Goal: Information Seeking & Learning: Understand process/instructions

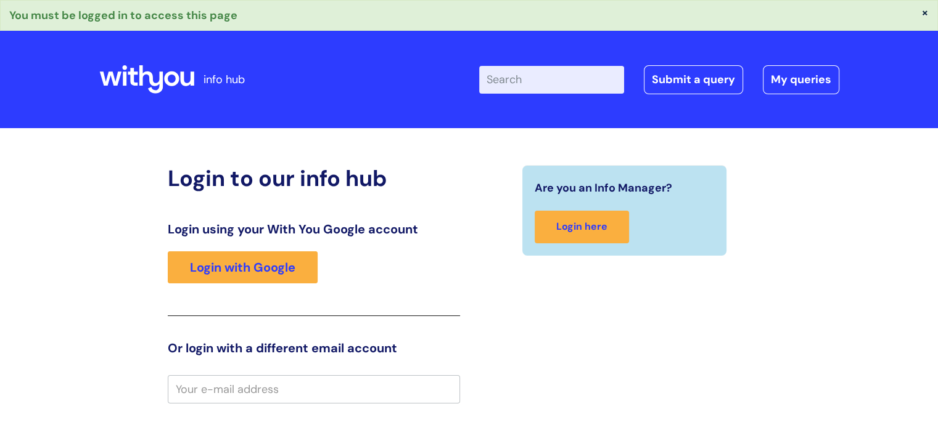
type input "[PERSON_NAME].[PERSON_NAME]"
click at [491, 351] on div "Are you an Info Manager? Login here" at bounding box center [624, 413] width 311 height 497
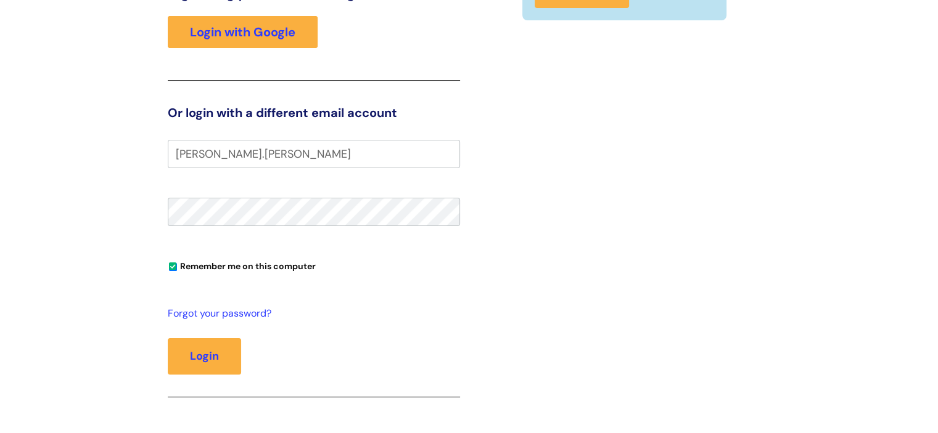
scroll to position [251, 0]
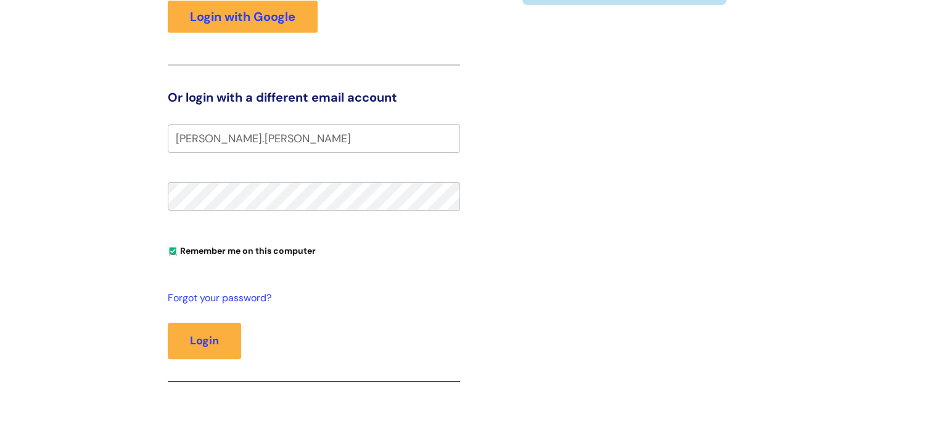
click at [171, 251] on input "Remember me on this computer" at bounding box center [173, 252] width 8 height 8
checkbox input "false"
click at [208, 335] on button "Login" at bounding box center [204, 341] width 73 height 36
type input "[PERSON_NAME][EMAIL_ADDRESS][PERSON_NAME][DOMAIN_NAME]"
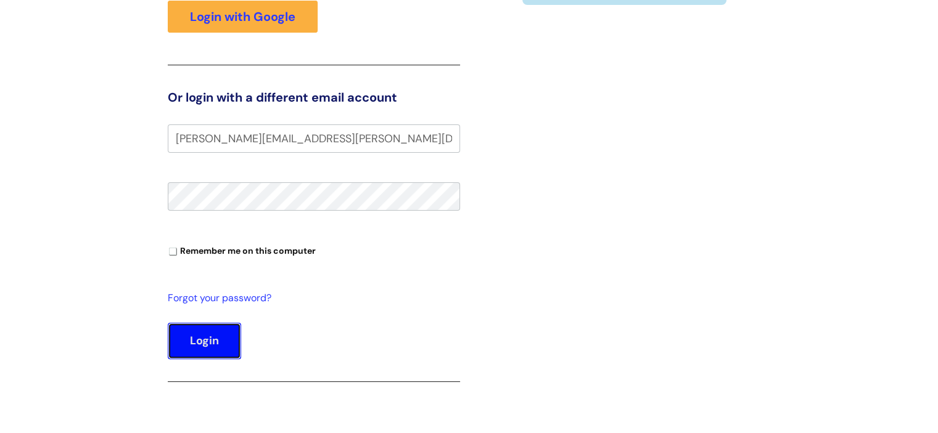
click at [198, 335] on button "Login" at bounding box center [204, 341] width 73 height 36
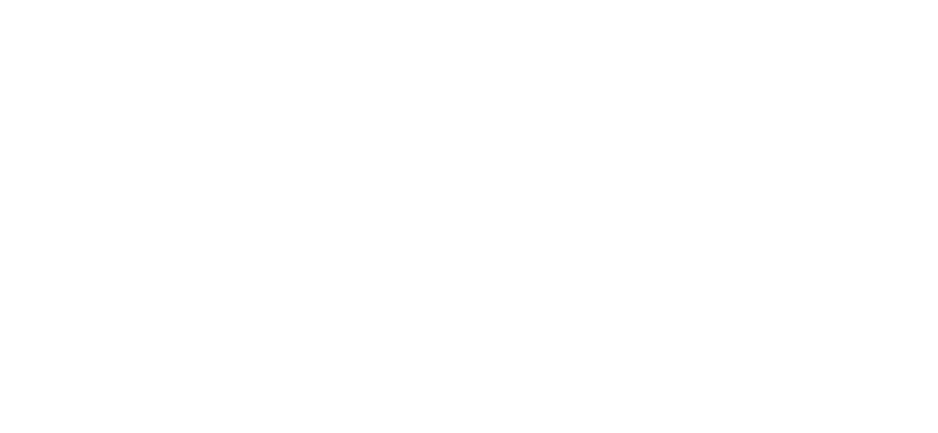
scroll to position [2, 0]
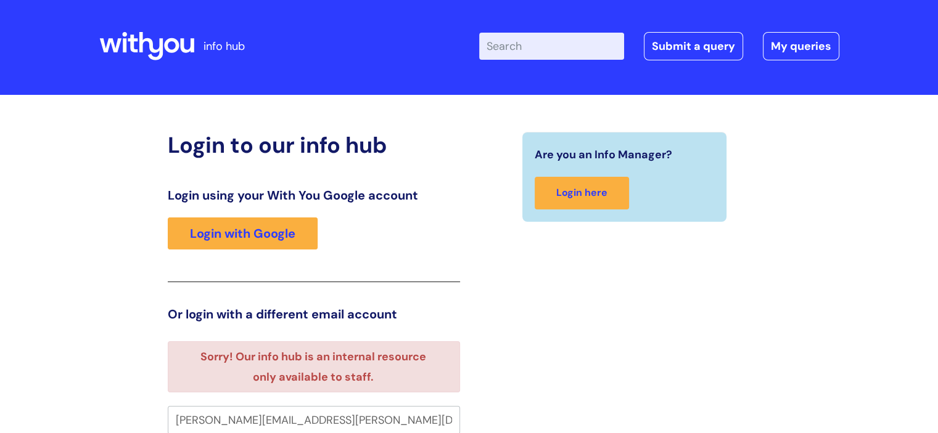
click at [615, 310] on div "Are you an Info Manager? Login here" at bounding box center [624, 413] width 311 height 562
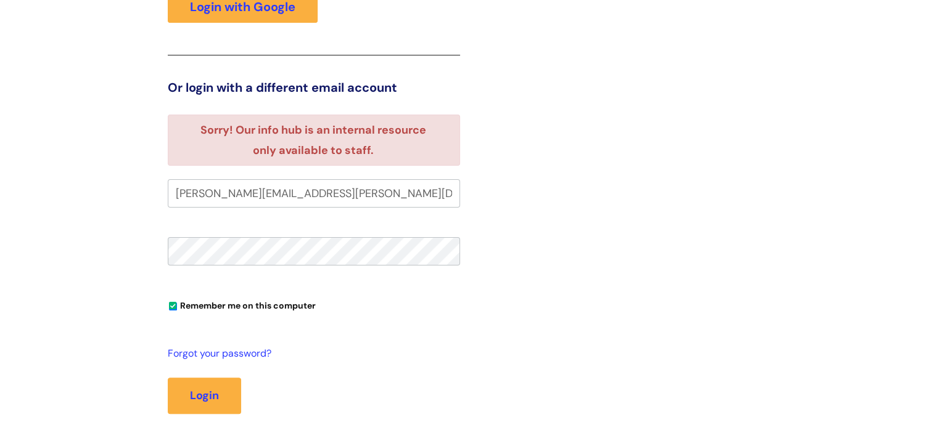
scroll to position [233, 0]
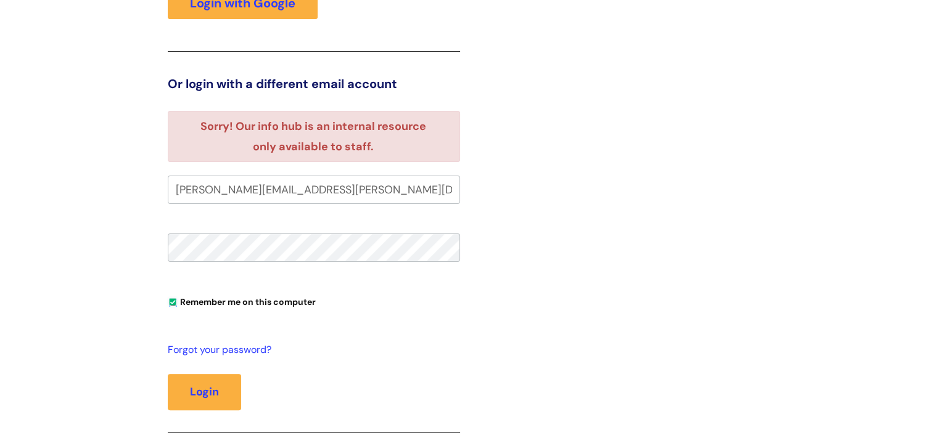
click at [170, 303] on input "Remember me on this computer" at bounding box center [173, 303] width 8 height 8
checkbox input "false"
click at [200, 393] on button "Login" at bounding box center [204, 392] width 73 height 36
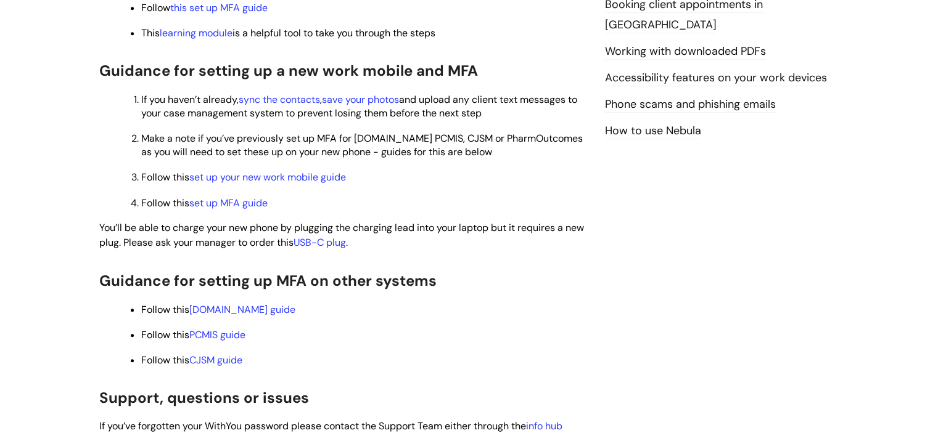
scroll to position [732, 0]
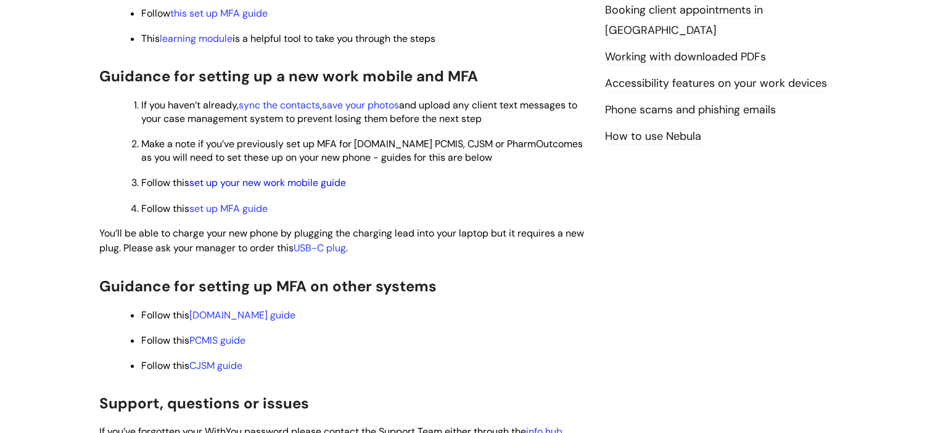
click at [319, 189] on link "set up your new work mobile guide" at bounding box center [267, 182] width 157 height 13
